Goal: Navigation & Orientation: Find specific page/section

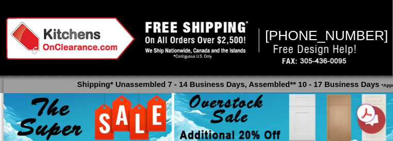
drag, startPoint x: 0, startPoint y: 0, endPoint x: 252, endPoint y: 134, distance: 285.5
click at [252, 134] on img at bounding box center [299, 132] width 250 height 79
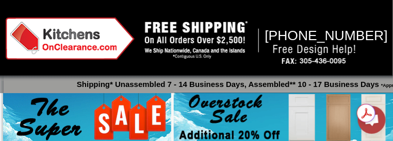
click at [256, 122] on img at bounding box center [299, 132] width 250 height 79
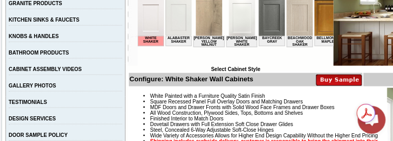
scroll to position [246, 0]
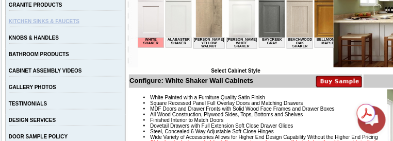
click at [44, 23] on link "KITCHEN SINKS & FAUCETS" at bounding box center [44, 22] width 71 height 6
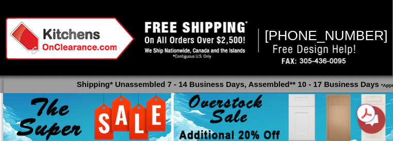
click at [44, 23] on img at bounding box center [70, 39] width 129 height 42
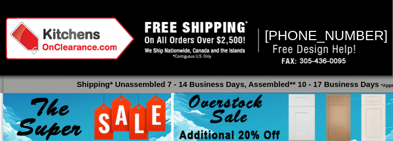
click at [44, 23] on img at bounding box center [70, 39] width 129 height 42
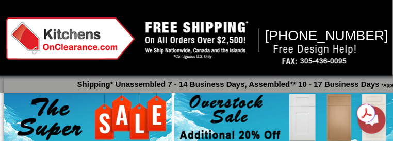
drag, startPoint x: 0, startPoint y: 0, endPoint x: 44, endPoint y: 23, distance: 49.4
click at [44, 23] on img at bounding box center [70, 39] width 129 height 42
